Goal: Download file/media

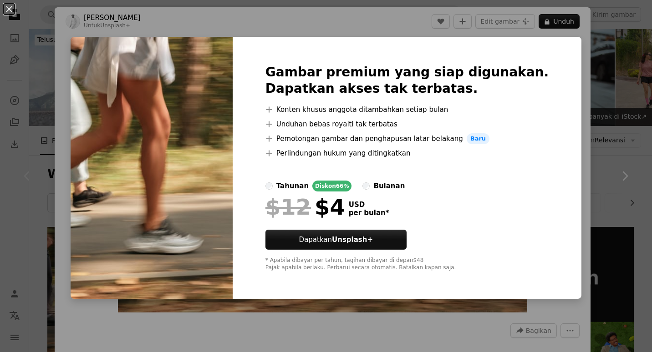
scroll to position [46, 0]
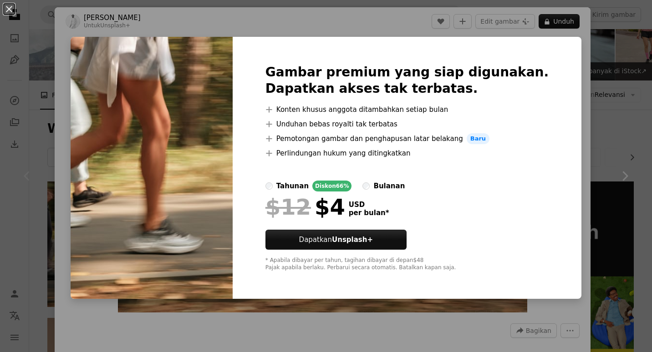
click at [583, 77] on div "An X shape Gambar premium yang siap digunakan. Dapatkan akses tak terbatas. A p…" at bounding box center [326, 176] width 652 height 352
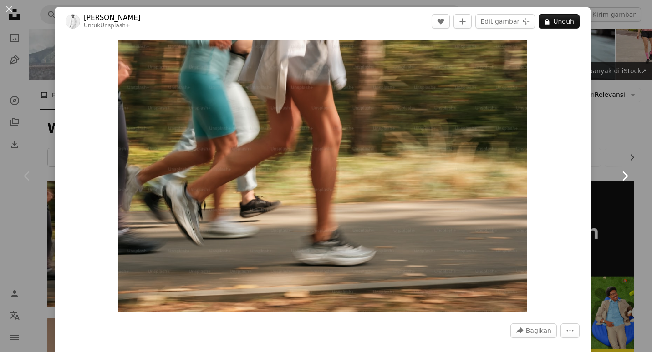
click at [634, 144] on link "Chevron right" at bounding box center [624, 176] width 55 height 87
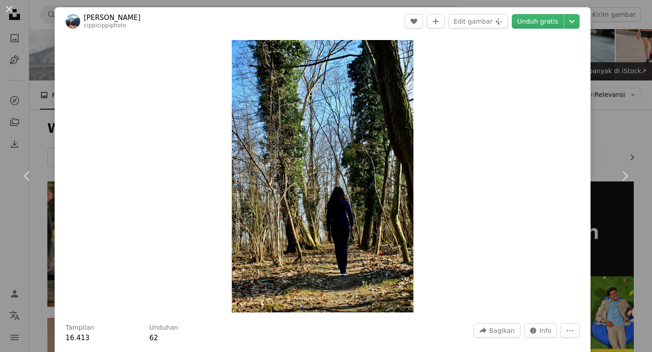
click at [610, 73] on div "An X shape Chevron left Chevron right [PERSON_NAME] cippicippiphoto A heart A p…" at bounding box center [326, 176] width 652 height 352
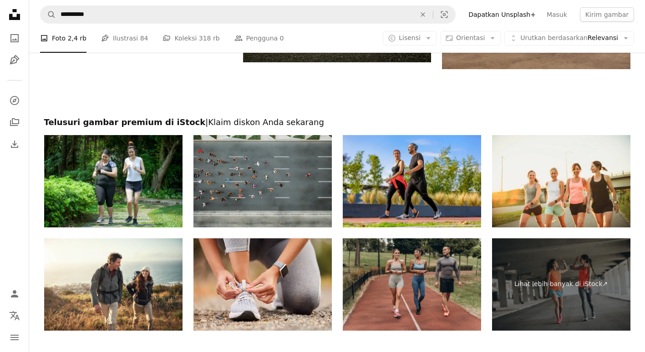
scroll to position [1776, 0]
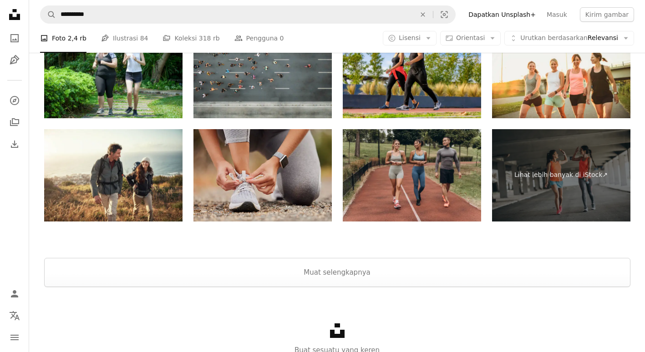
click at [250, 183] on img at bounding box center [263, 175] width 138 height 92
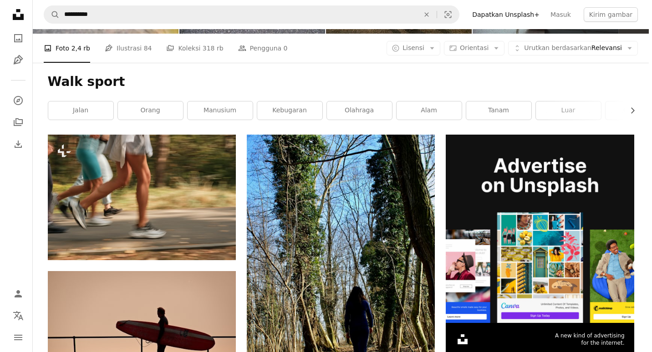
scroll to position [91, 0]
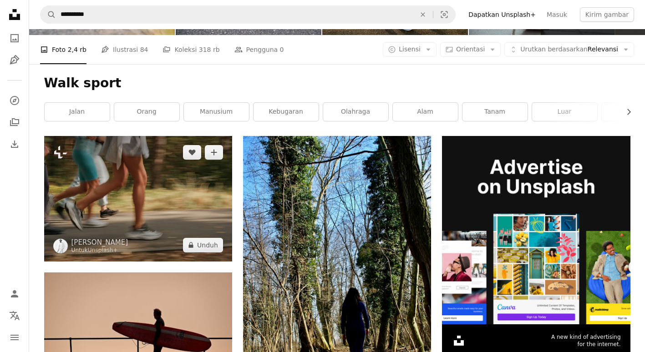
click at [187, 182] on img at bounding box center [138, 198] width 188 height 125
